Goal: Information Seeking & Learning: Check status

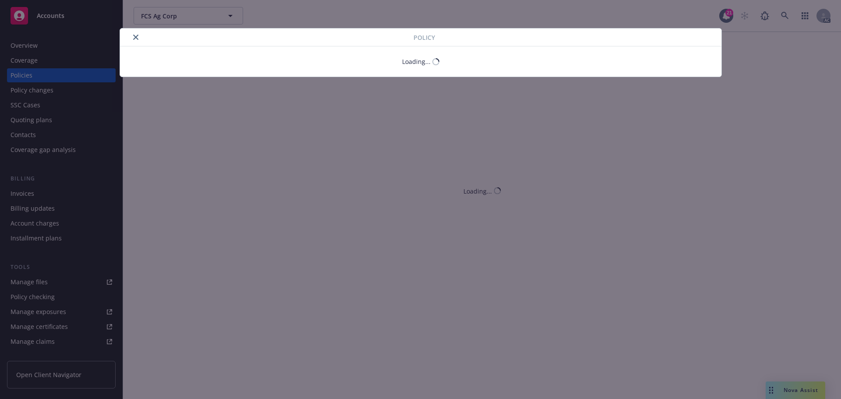
click at [133, 36] on icon "close" at bounding box center [135, 37] width 5 height 5
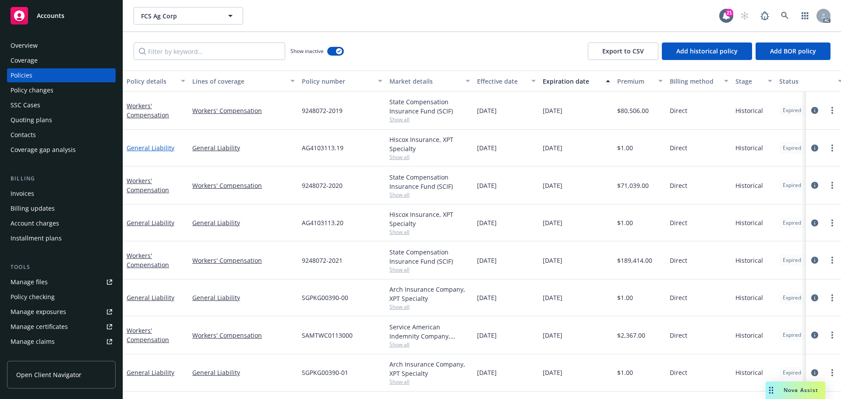
click at [150, 147] on link "General Liability" at bounding box center [151, 148] width 48 height 8
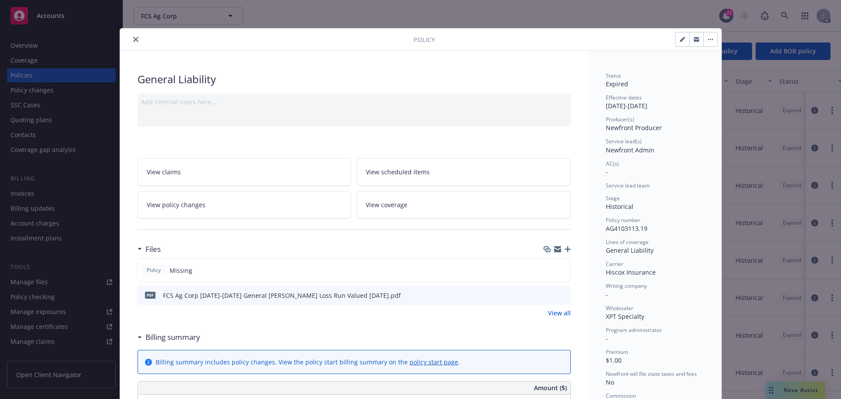
click at [560, 293] on icon "preview file" at bounding box center [563, 295] width 8 height 6
click at [133, 39] on icon "close" at bounding box center [135, 39] width 5 height 5
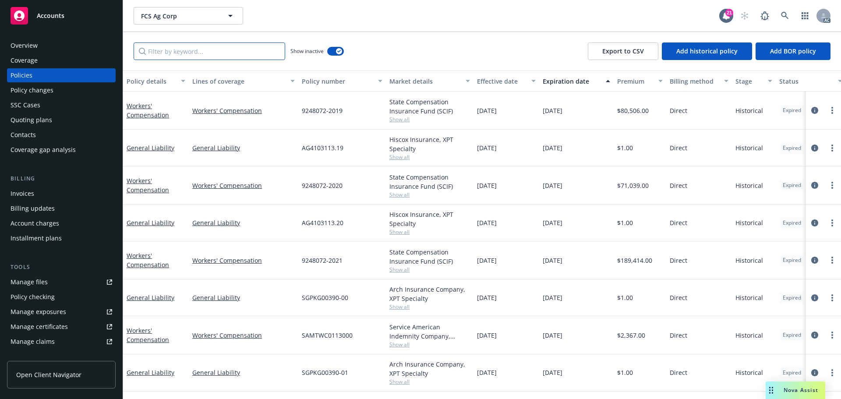
click at [191, 52] on input "Filter by keyword..." at bounding box center [210, 52] width 152 height 18
paste input "G04440281"
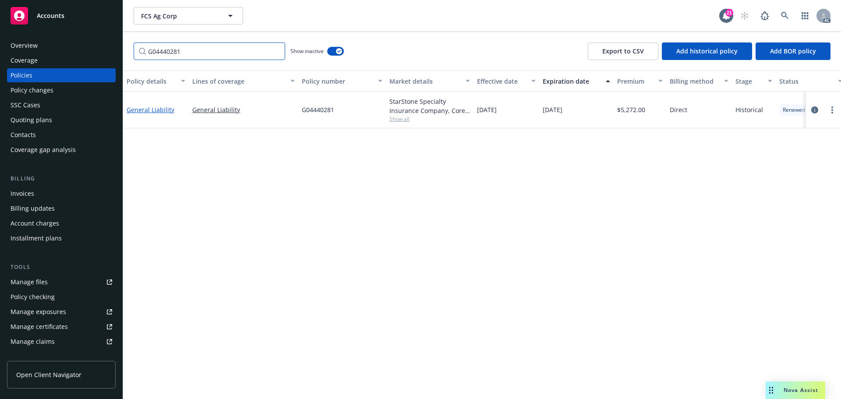
type input "G04440281"
click at [166, 111] on link "General Liability" at bounding box center [151, 110] width 48 height 8
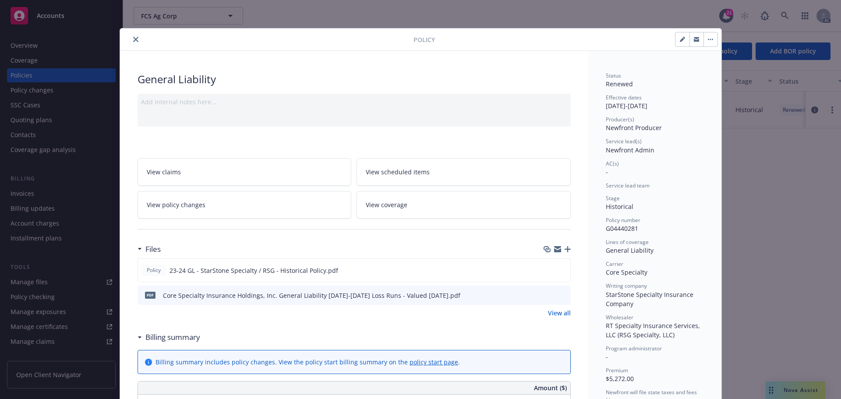
click at [560, 292] on icon "preview file" at bounding box center [563, 295] width 8 height 6
click at [558, 269] on icon "preview file" at bounding box center [562, 270] width 8 height 6
